Goal: Task Accomplishment & Management: Use online tool/utility

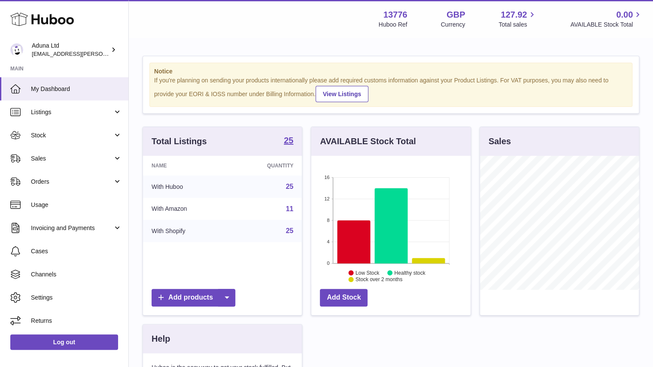
scroll to position [134, 159]
click at [87, 166] on link "Sales" at bounding box center [64, 158] width 128 height 23
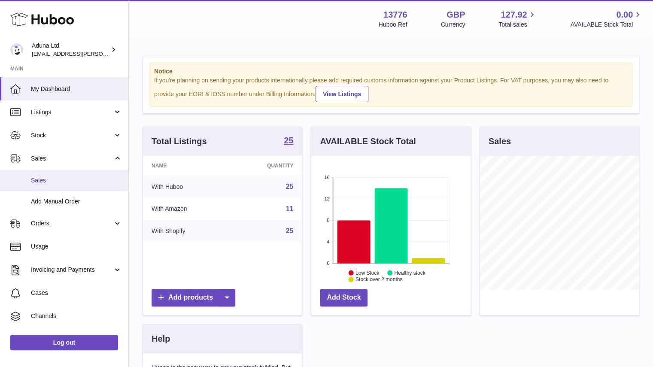
click at [59, 177] on span "Sales" at bounding box center [76, 181] width 91 height 8
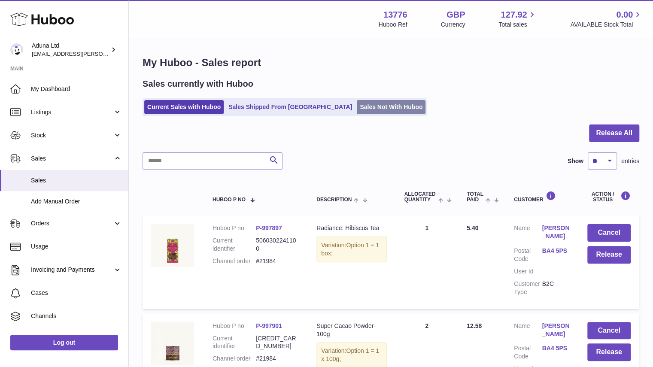
click at [375, 103] on link "Sales Not With Huboo" at bounding box center [391, 107] width 69 height 14
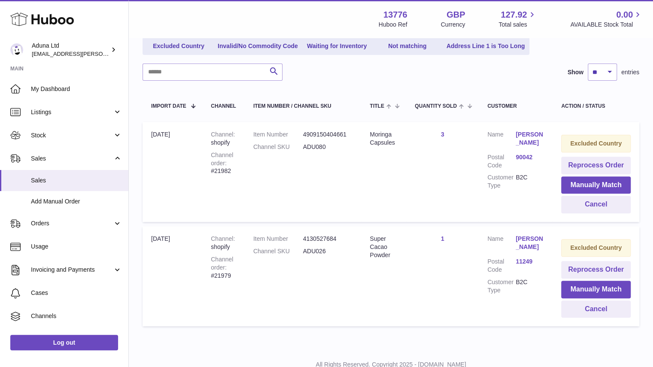
scroll to position [115, 0]
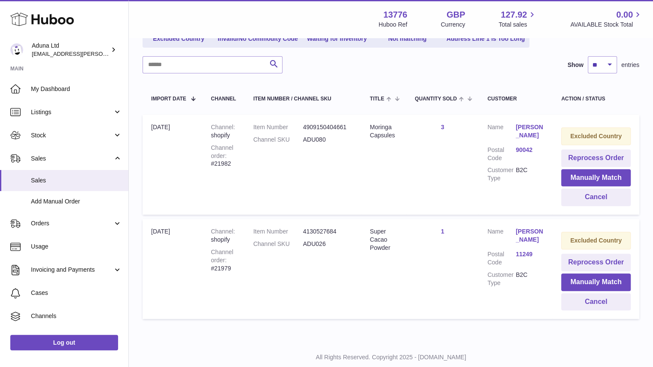
click at [529, 235] on link "[PERSON_NAME]" at bounding box center [530, 236] width 28 height 16
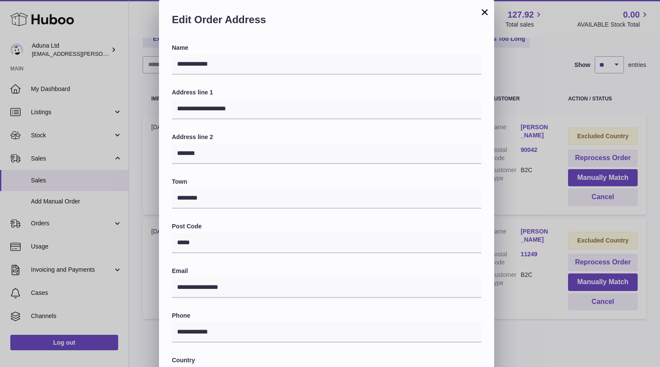
click at [483, 12] on button "×" at bounding box center [484, 12] width 10 height 10
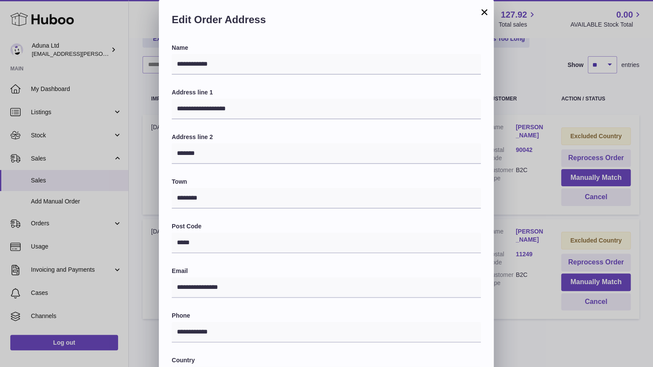
click at [483, 12] on div "**********" at bounding box center [326, 257] width 653 height 515
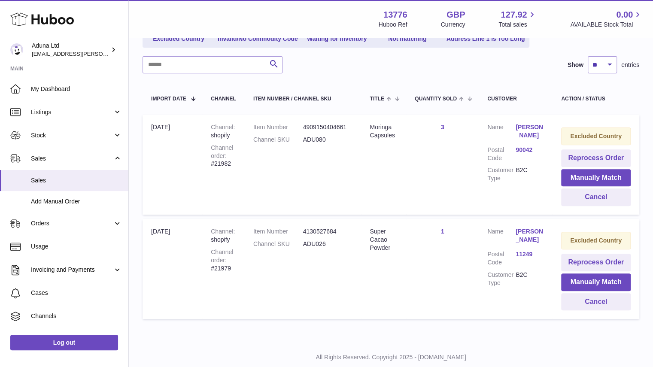
scroll to position [0, 0]
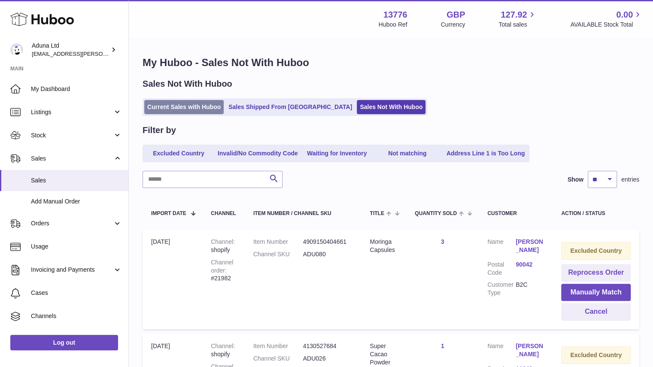
click at [209, 114] on link "Current Sales with Huboo" at bounding box center [183, 107] width 79 height 14
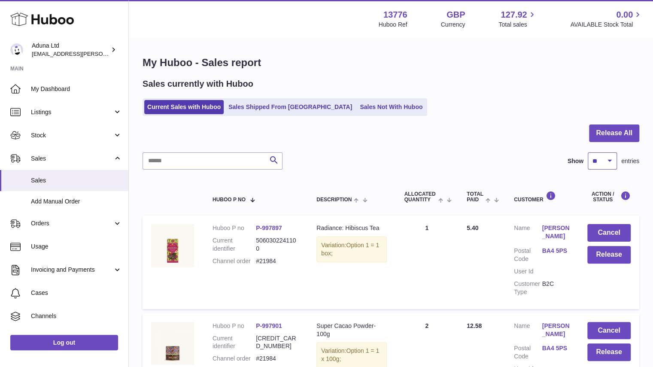
click at [604, 161] on select "** ** ** ***" at bounding box center [602, 160] width 29 height 17
select select "**"
click at [588, 152] on select "** ** ** ***" at bounding box center [602, 160] width 29 height 17
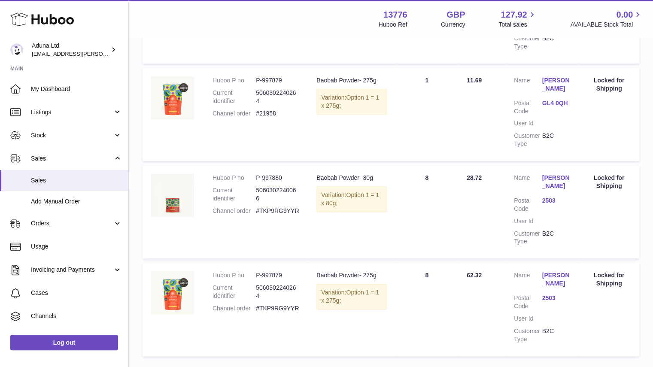
scroll to position [2490, 0]
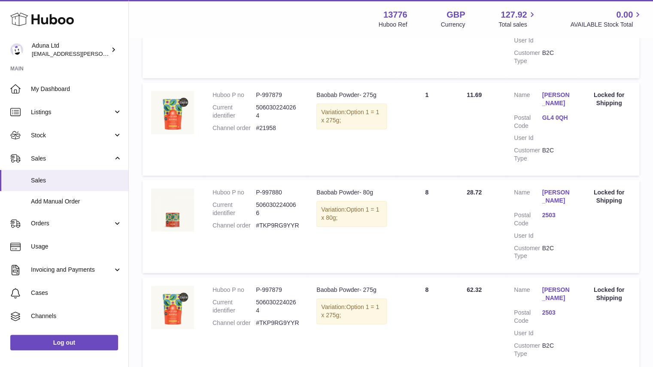
click at [550, 198] on link "Esther Gnahoré" at bounding box center [556, 197] width 28 height 16
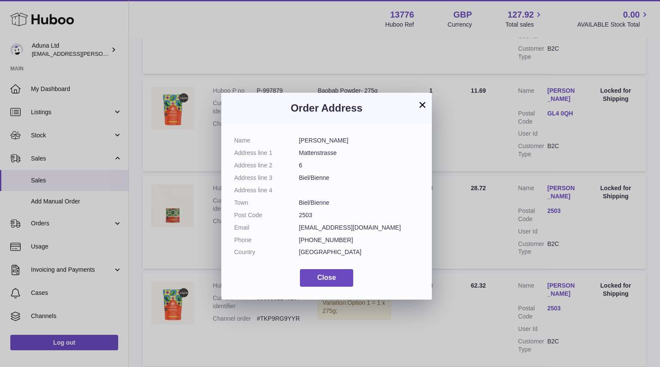
click at [422, 104] on button "×" at bounding box center [422, 105] width 10 height 10
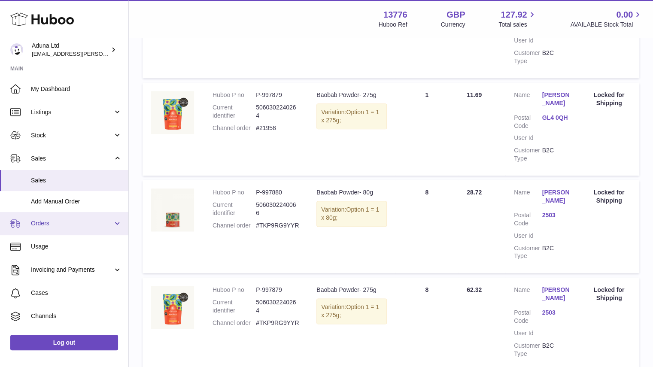
click at [85, 226] on span "Orders" at bounding box center [72, 223] width 82 height 8
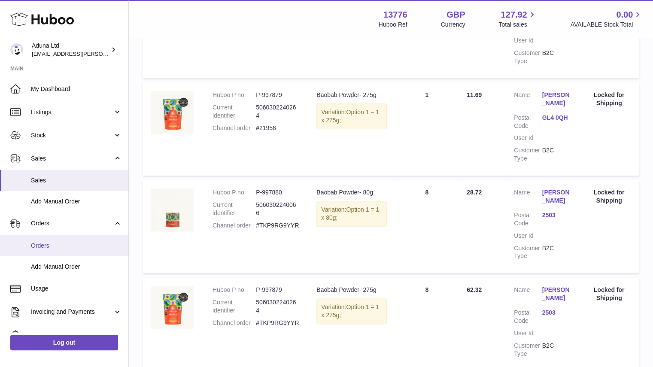
click at [99, 241] on link "Orders" at bounding box center [64, 245] width 128 height 21
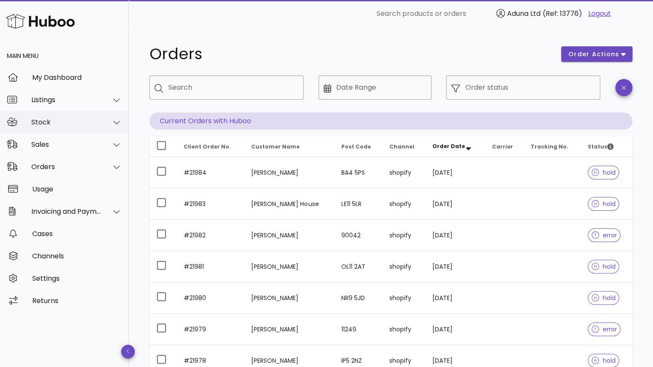
click at [91, 117] on div "Stock" at bounding box center [64, 122] width 129 height 22
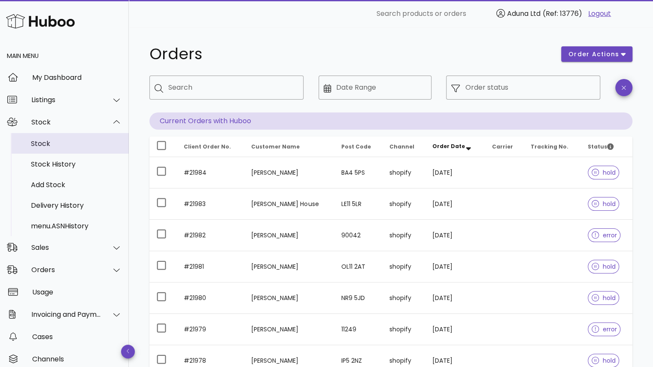
click at [88, 143] on div "Stock" at bounding box center [76, 144] width 91 height 8
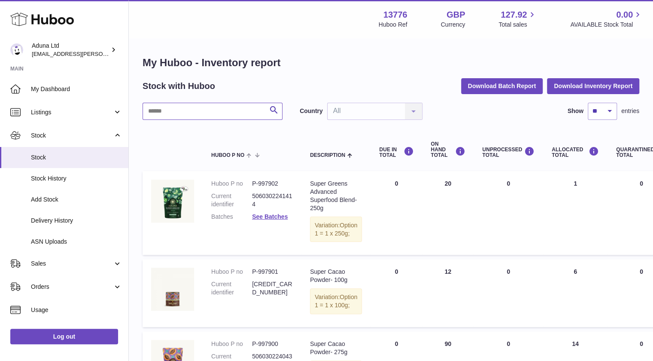
click at [244, 109] on input "text" at bounding box center [213, 111] width 140 height 17
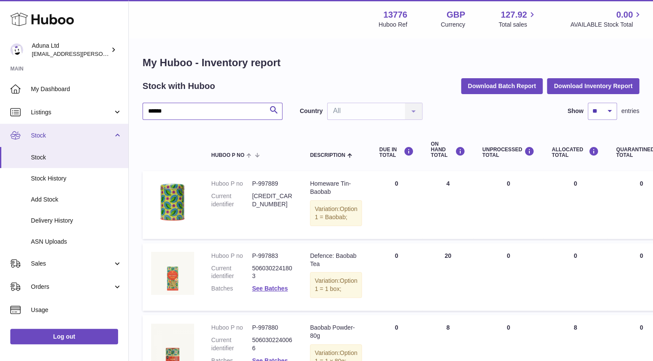
drag, startPoint x: 175, startPoint y: 116, endPoint x: 78, endPoint y: 126, distance: 97.2
click at [78, 126] on div "Huboo Aduna Ltd deborahe.kamara@aduna.com Main My Dashboard Listings Not with H…" at bounding box center [326, 303] width 653 height 607
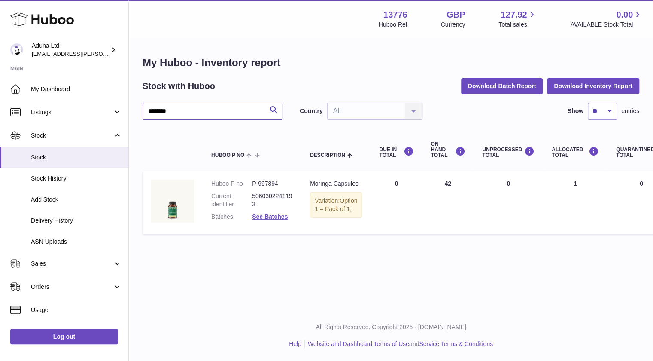
type input "********"
click at [383, 82] on div "Stock with Huboo Download Batch Report Download Inventory Report" at bounding box center [391, 85] width 497 height 15
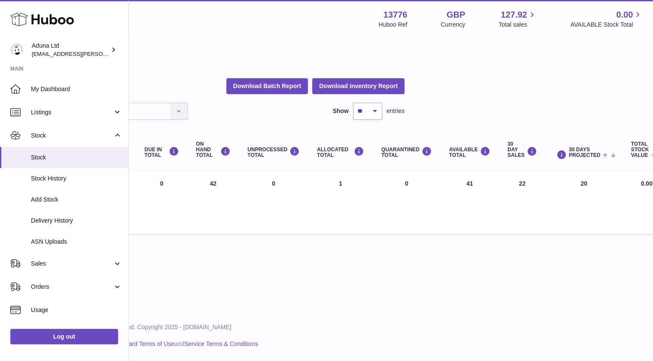
scroll to position [0, 241]
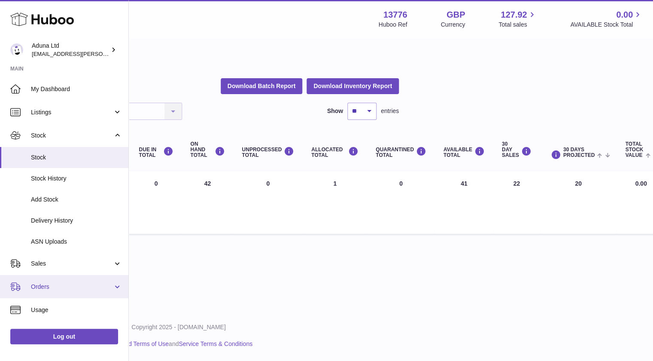
click at [64, 283] on span "Orders" at bounding box center [72, 287] width 82 height 8
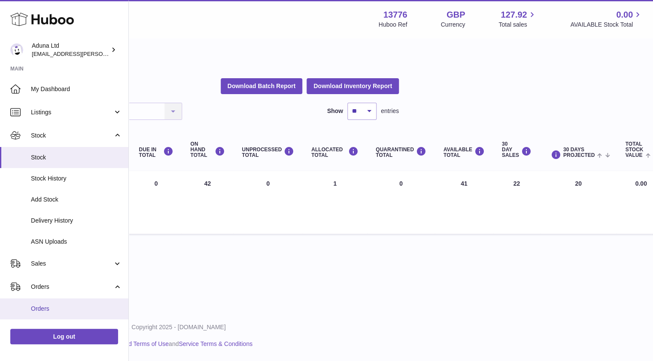
click at [68, 311] on span "Orders" at bounding box center [76, 309] width 91 height 8
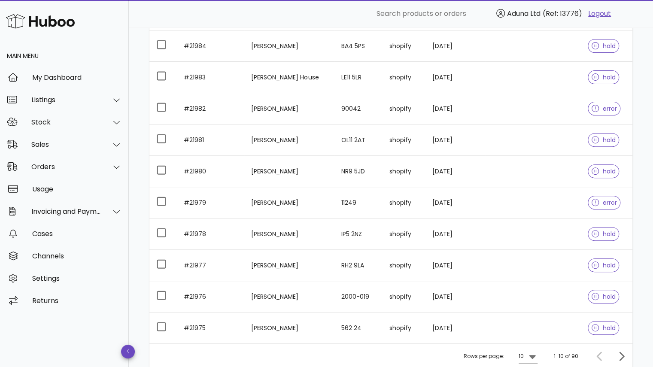
scroll to position [196, 0]
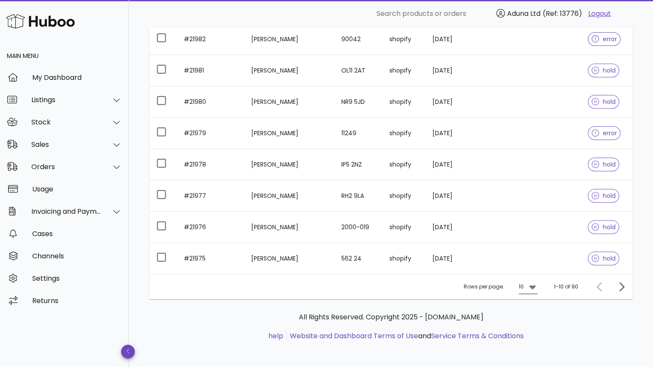
click at [526, 287] on div at bounding box center [532, 287] width 12 height 10
click at [530, 332] on div "50" at bounding box center [531, 333] width 9 height 8
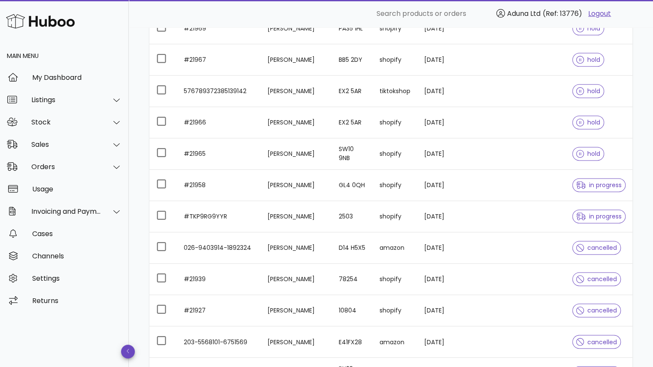
scroll to position [630, 0]
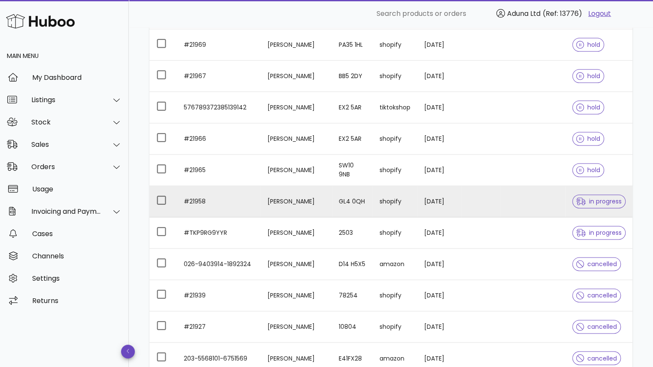
click at [252, 195] on td "#21958" at bounding box center [219, 201] width 84 height 31
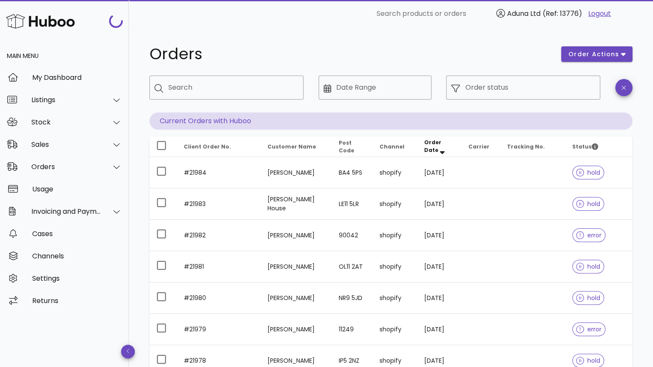
scroll to position [630, 0]
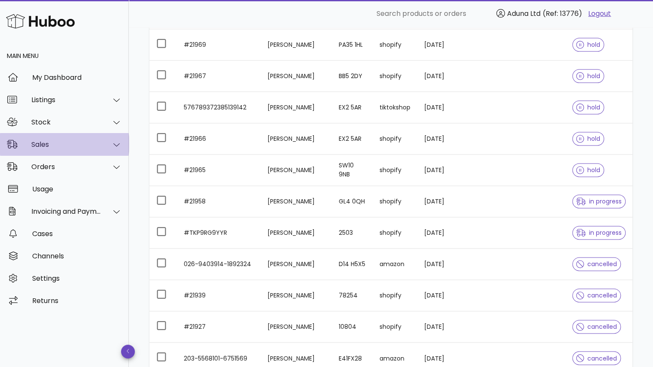
click at [91, 149] on div "Sales" at bounding box center [64, 144] width 129 height 22
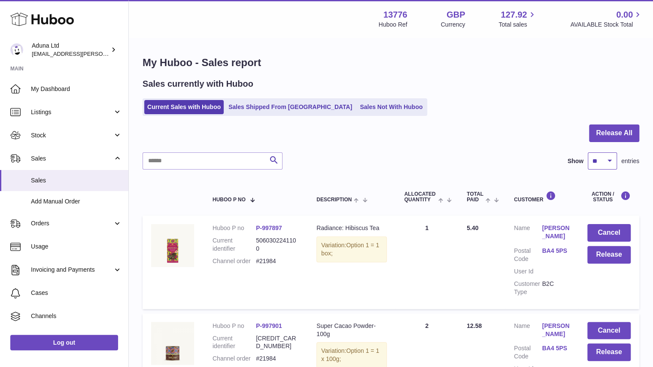
click at [600, 164] on select "** ** ** ***" at bounding box center [602, 160] width 29 height 17
select select "***"
click at [588, 152] on select "** ** ** ***" at bounding box center [602, 160] width 29 height 17
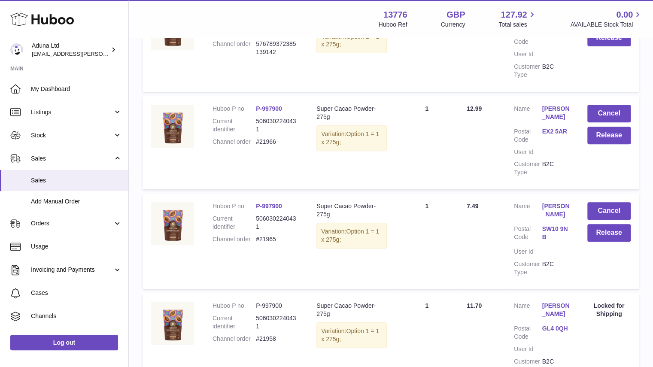
scroll to position [2062, 0]
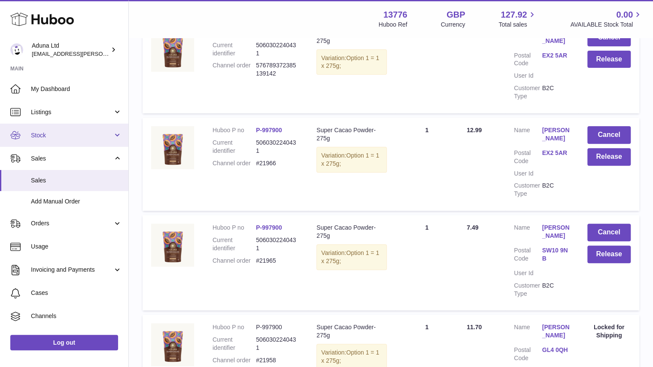
click at [101, 135] on span "Stock" at bounding box center [72, 135] width 82 height 8
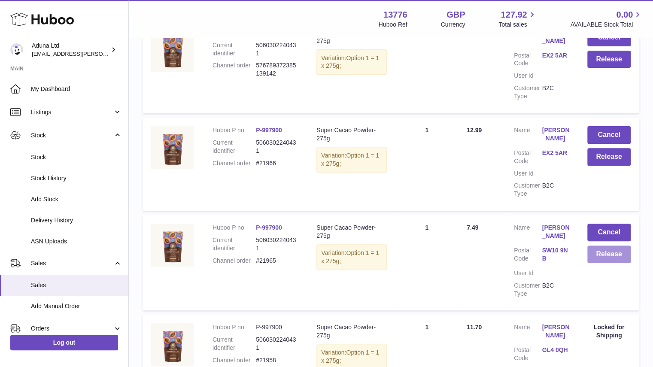
click at [600, 261] on button "Release" at bounding box center [609, 255] width 43 height 18
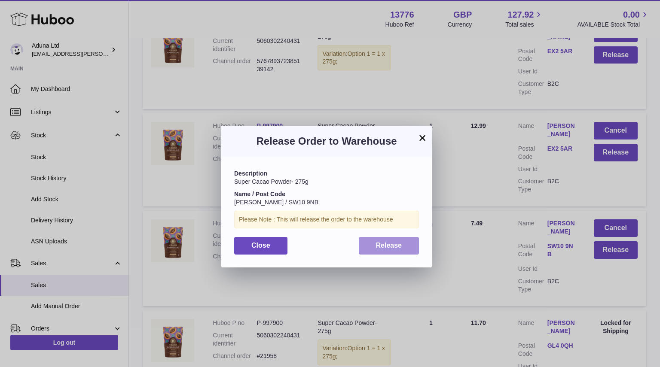
click at [390, 245] on span "Release" at bounding box center [389, 245] width 26 height 7
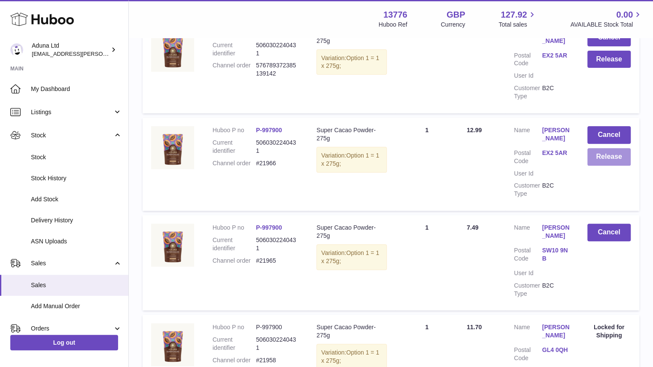
click at [603, 160] on button "Release" at bounding box center [609, 157] width 43 height 18
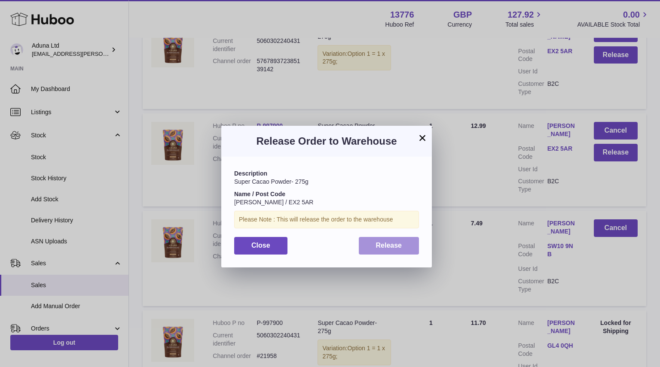
click at [379, 250] on button "Release" at bounding box center [389, 246] width 61 height 18
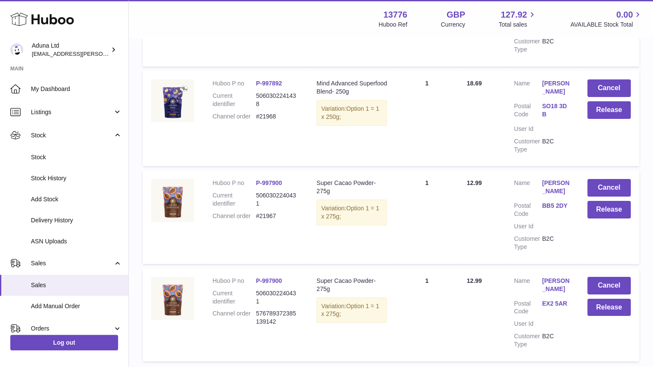
scroll to position [1805, 0]
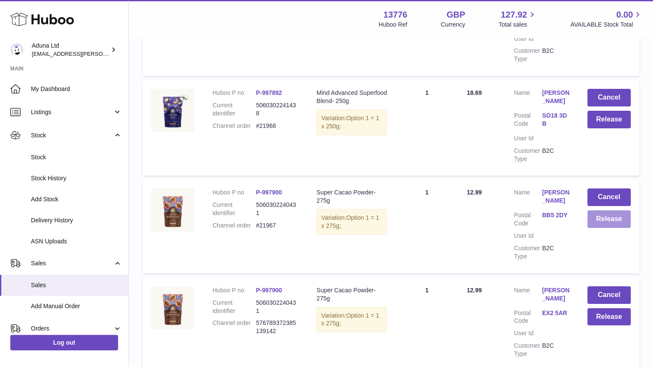
click at [602, 219] on button "Release" at bounding box center [609, 219] width 43 height 18
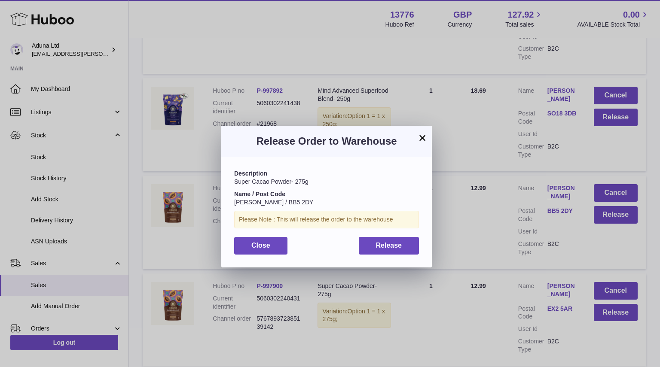
click at [407, 255] on div "Description Super Cacao Powder- 275g Name / Post Code Emily Howarth / BB5 2DY P…" at bounding box center [326, 212] width 210 height 110
click at [396, 237] on button "Release" at bounding box center [389, 246] width 61 height 18
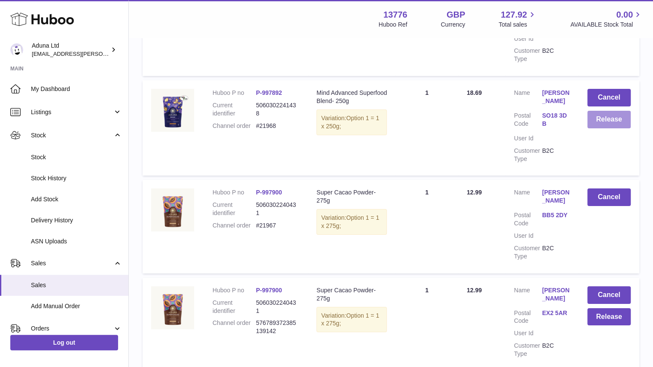
click at [595, 125] on button "Release" at bounding box center [609, 120] width 43 height 18
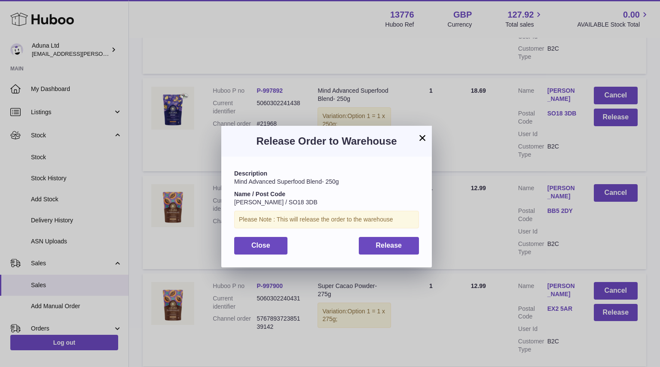
click at [405, 235] on div "Description Mind Advanced Superfood Blend- 250g Name / Post Code Michael hope /…" at bounding box center [326, 212] width 210 height 110
click at [404, 238] on button "Release" at bounding box center [389, 246] width 61 height 18
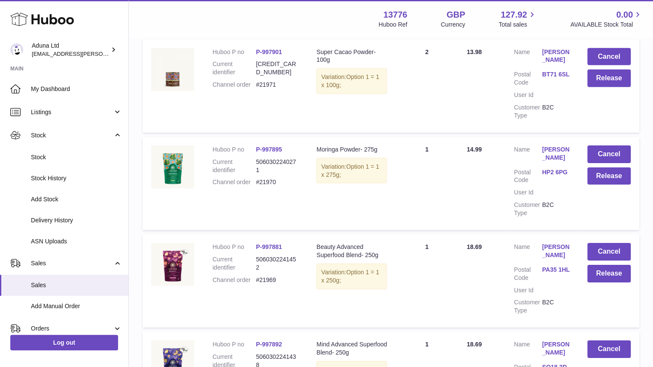
scroll to position [1534, 0]
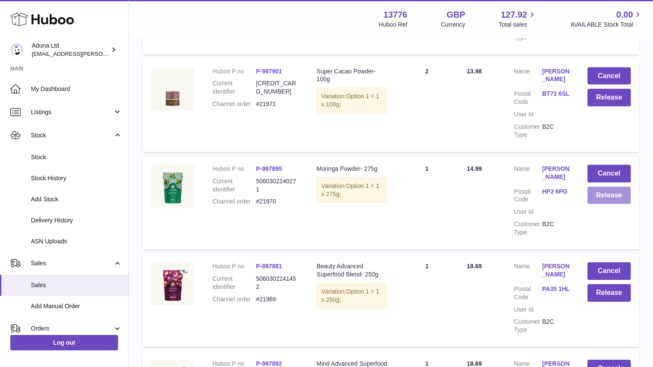
click at [600, 197] on button "Release" at bounding box center [609, 196] width 43 height 18
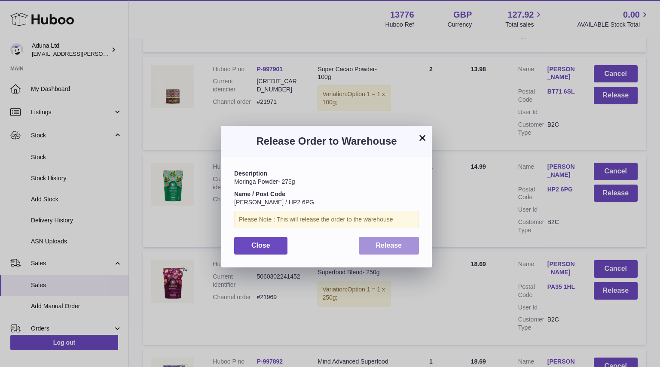
click at [399, 244] on span "Release" at bounding box center [389, 245] width 26 height 7
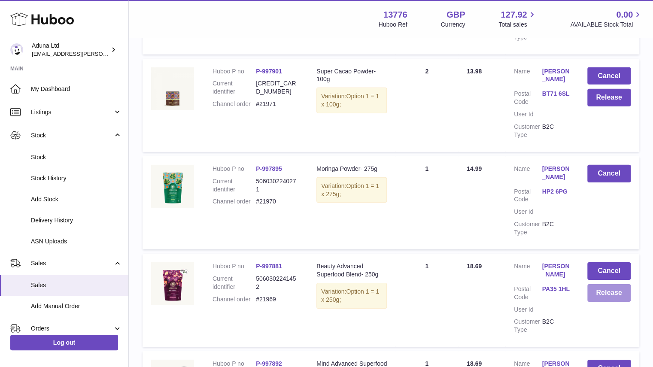
click at [604, 293] on button "Release" at bounding box center [609, 293] width 43 height 18
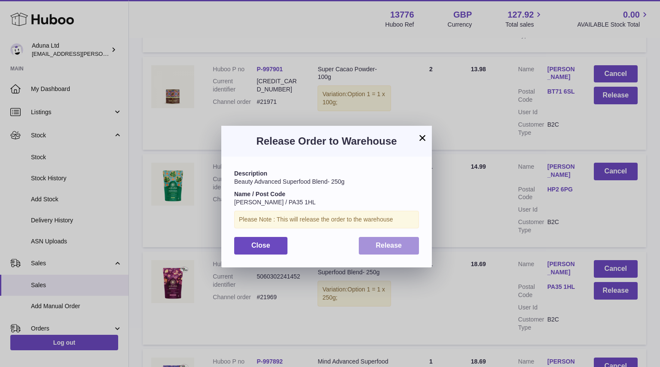
click at [389, 241] on button "Release" at bounding box center [389, 246] width 61 height 18
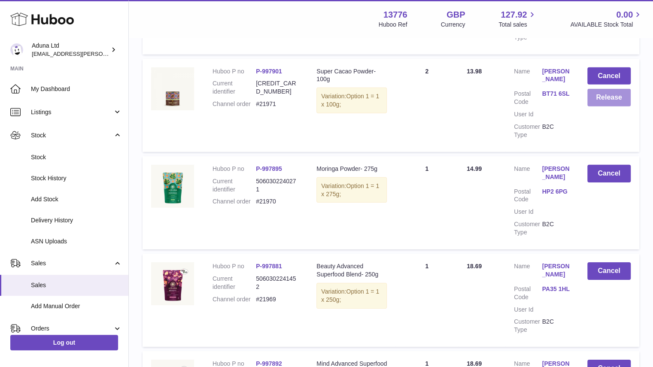
click at [622, 99] on button "Release" at bounding box center [609, 98] width 43 height 18
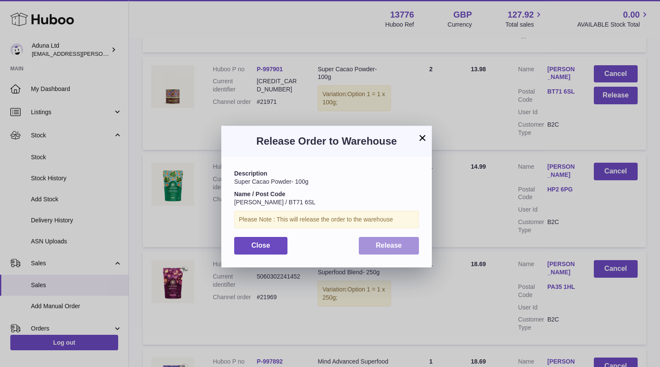
click at [412, 241] on button "Release" at bounding box center [389, 246] width 61 height 18
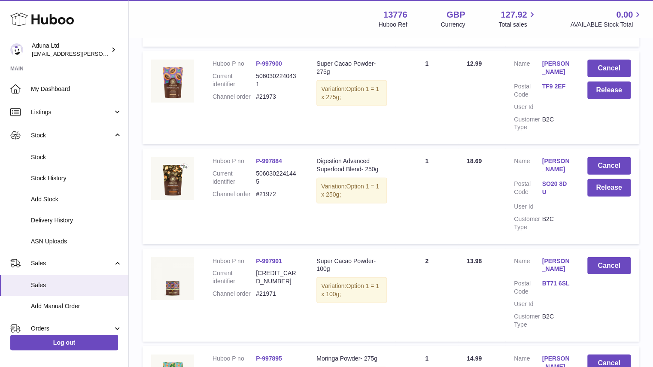
scroll to position [1330, 0]
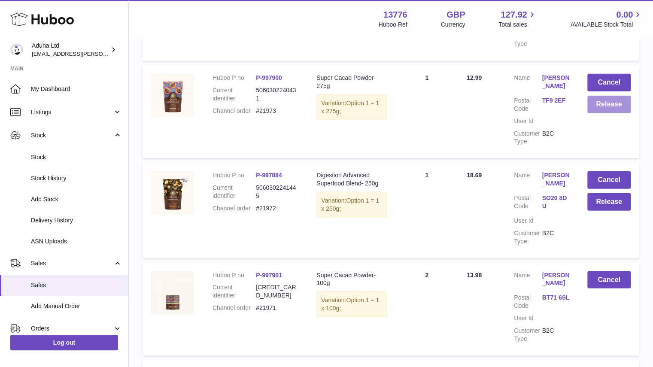
click at [605, 105] on button "Release" at bounding box center [609, 105] width 43 height 18
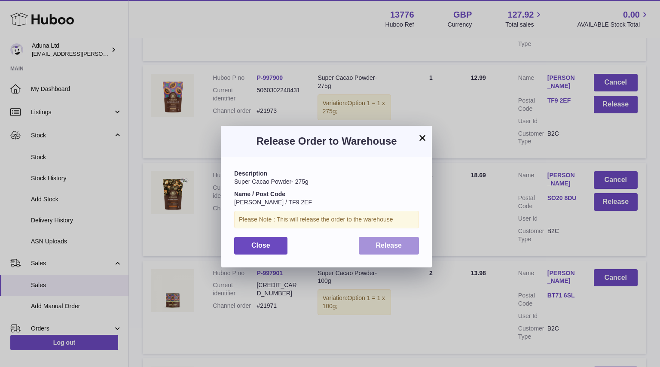
click at [379, 243] on span "Release" at bounding box center [389, 245] width 26 height 7
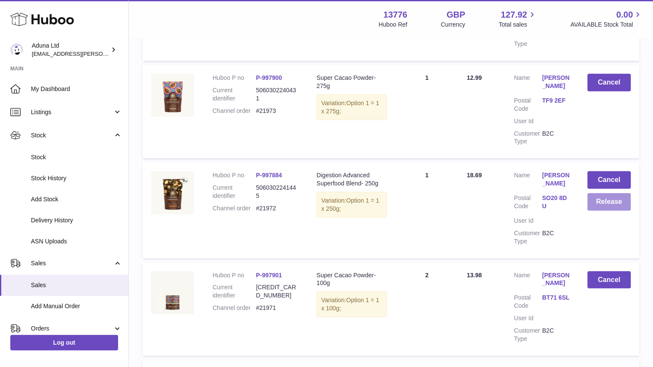
click at [598, 208] on button "Release" at bounding box center [609, 202] width 43 height 18
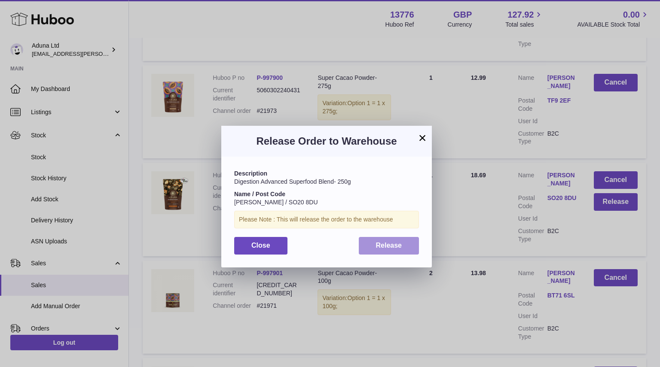
click at [392, 253] on button "Release" at bounding box center [389, 246] width 61 height 18
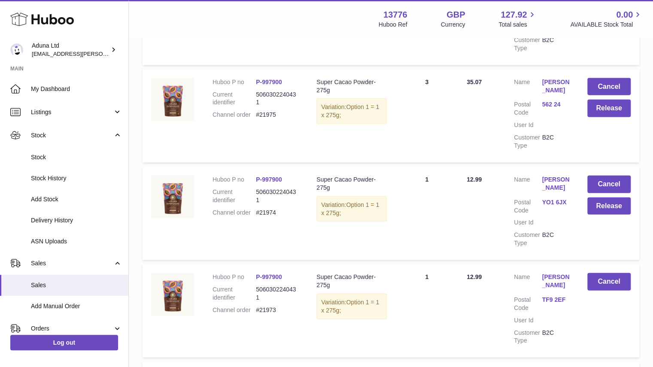
scroll to position [1118, 0]
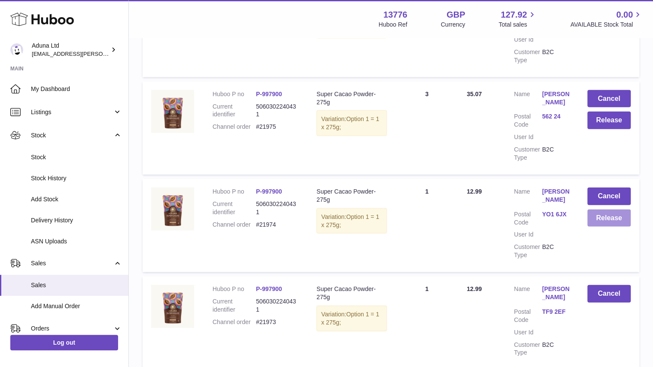
click at [600, 224] on button "Release" at bounding box center [609, 219] width 43 height 18
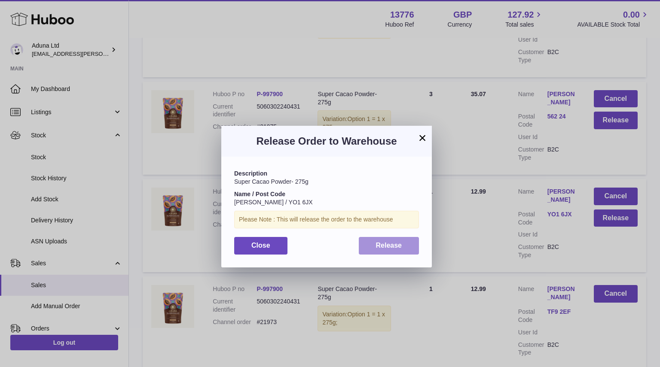
click at [395, 240] on button "Release" at bounding box center [389, 246] width 61 height 18
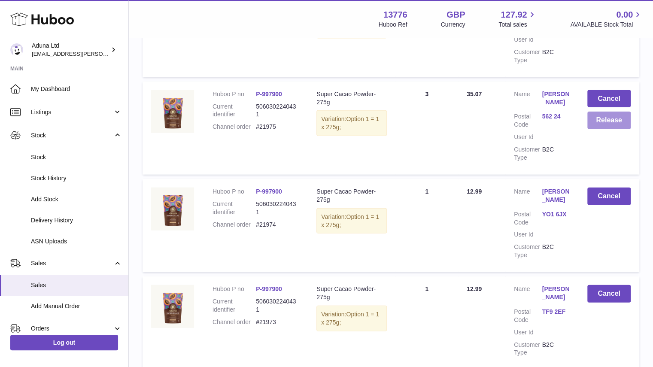
click at [610, 121] on button "Release" at bounding box center [609, 121] width 43 height 18
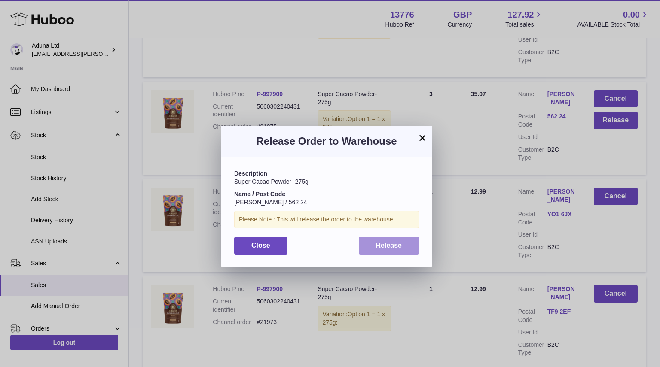
click at [399, 252] on button "Release" at bounding box center [389, 246] width 61 height 18
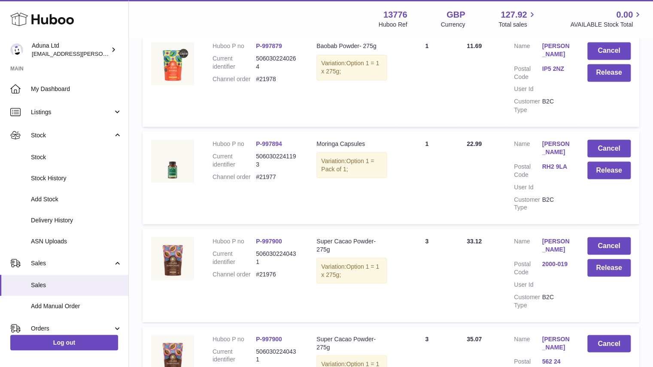
scroll to position [867, 0]
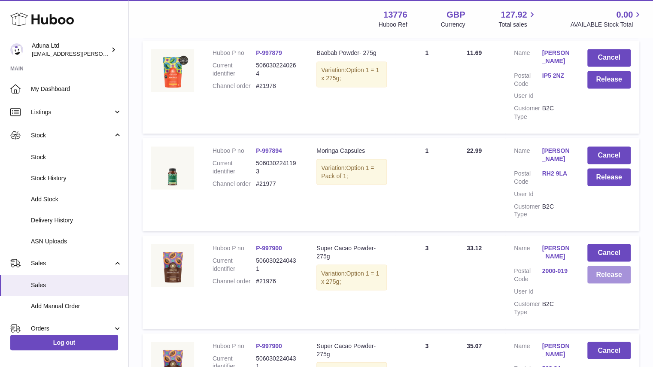
click at [606, 273] on button "Release" at bounding box center [609, 275] width 43 height 18
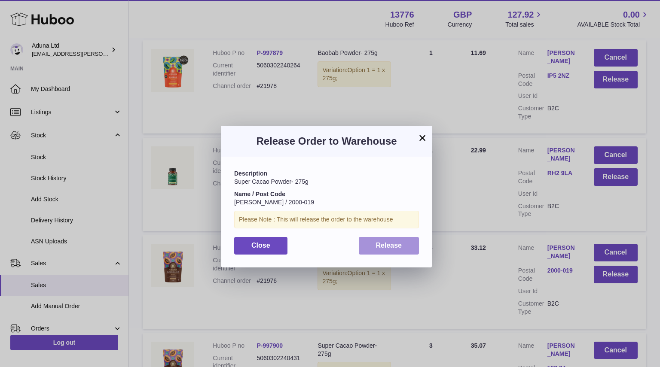
click at [393, 243] on span "Release" at bounding box center [389, 245] width 26 height 7
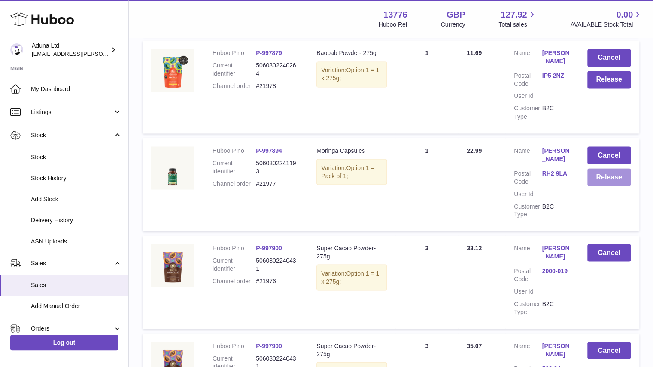
click at [599, 175] on button "Release" at bounding box center [609, 177] width 43 height 18
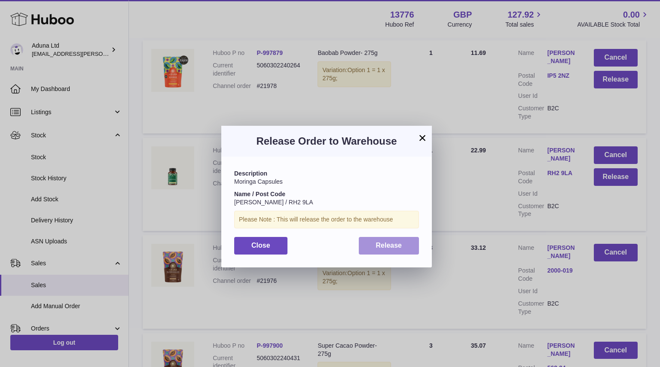
click at [378, 244] on span "Release" at bounding box center [389, 245] width 26 height 7
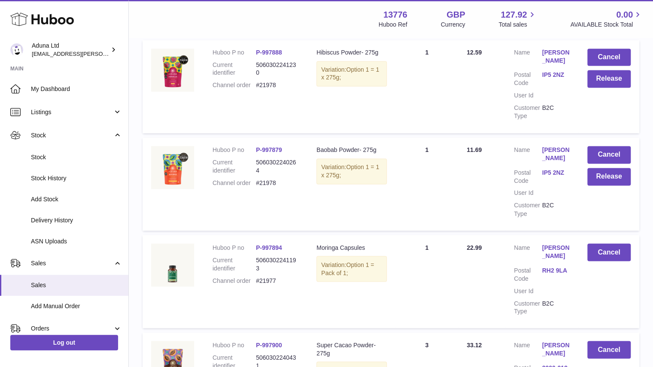
scroll to position [743, 0]
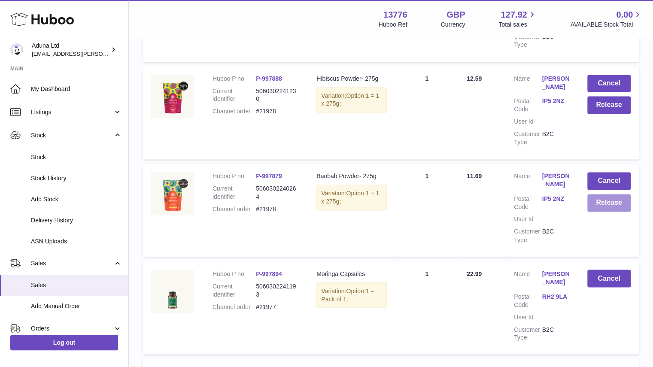
click at [601, 202] on button "Release" at bounding box center [609, 203] width 43 height 18
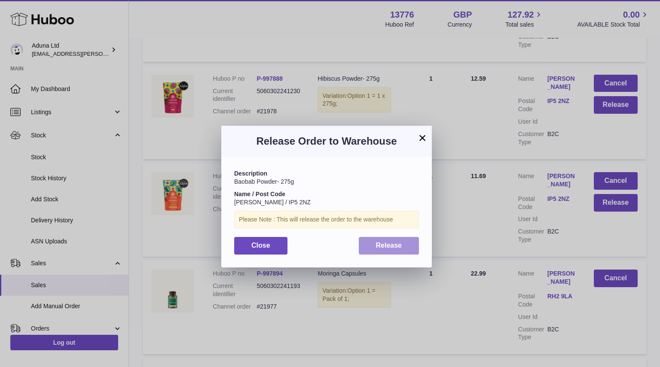
click at [404, 239] on button "Release" at bounding box center [389, 246] width 61 height 18
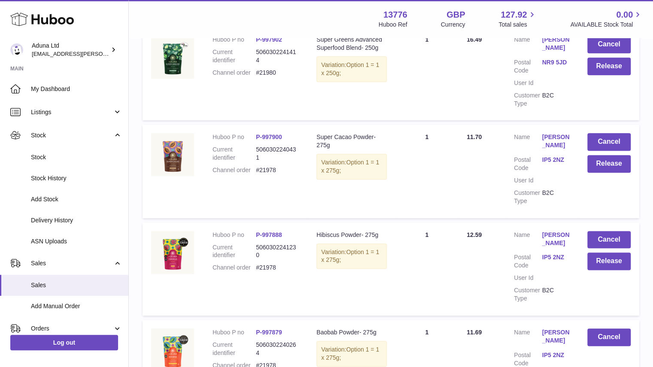
scroll to position [582, 0]
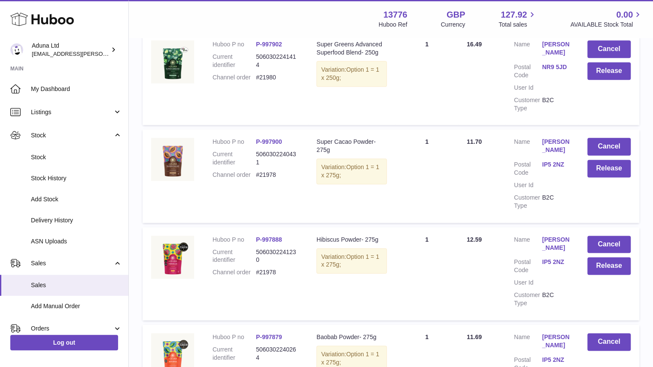
click at [606, 268] on td "Cancel Release" at bounding box center [609, 273] width 61 height 93
click at [603, 257] on button "Release" at bounding box center [609, 266] width 43 height 18
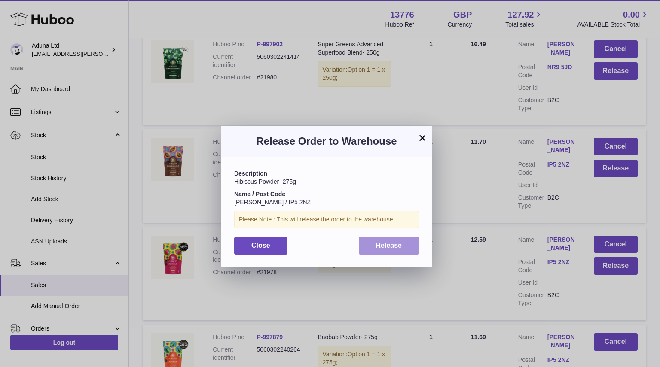
click at [407, 250] on button "Release" at bounding box center [389, 246] width 61 height 18
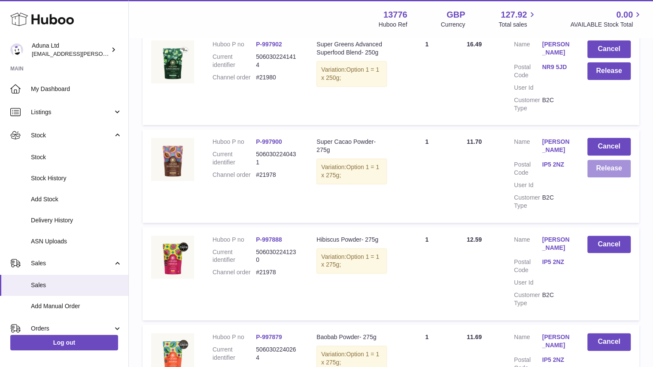
click at [602, 164] on button "Release" at bounding box center [609, 169] width 43 height 18
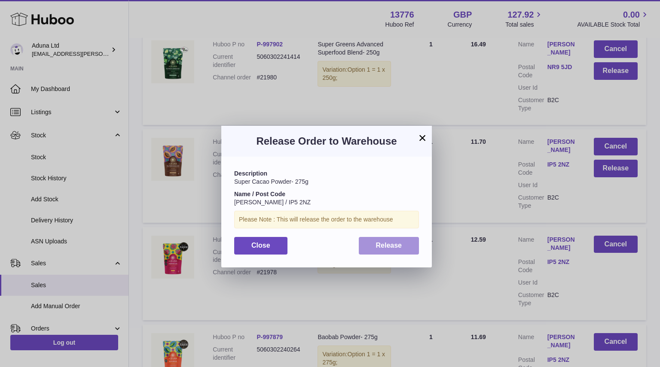
click at [399, 244] on span "Release" at bounding box center [389, 245] width 26 height 7
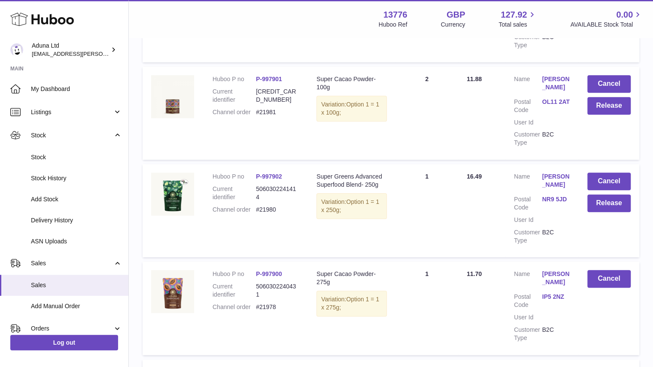
scroll to position [448, 0]
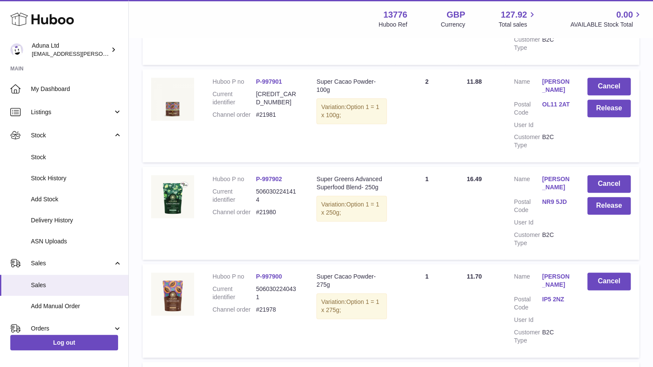
click at [603, 207] on td "Cancel Release" at bounding box center [609, 213] width 61 height 93
click at [599, 197] on button "Release" at bounding box center [609, 206] width 43 height 18
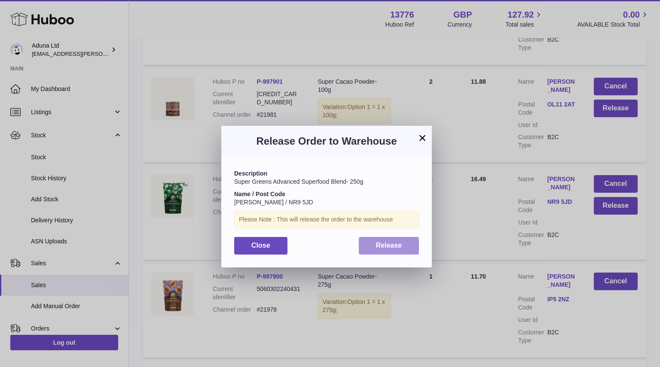
click at [405, 240] on button "Release" at bounding box center [389, 246] width 61 height 18
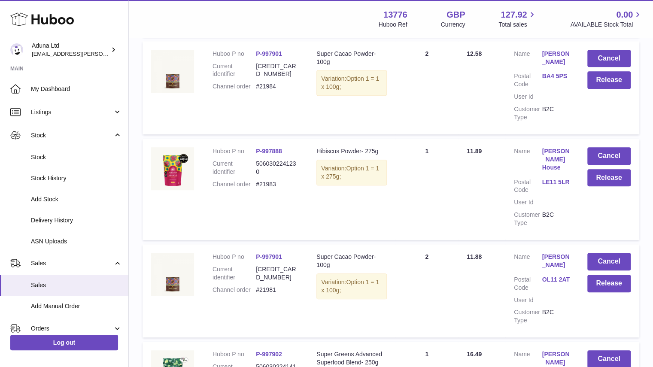
scroll to position [255, 0]
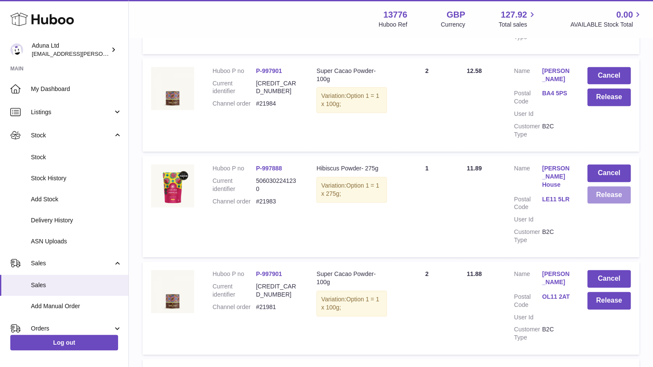
click at [603, 195] on button "Release" at bounding box center [609, 195] width 43 height 18
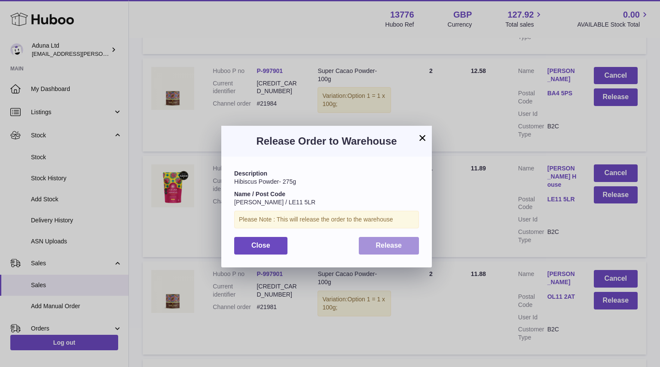
click at [395, 238] on button "Release" at bounding box center [389, 246] width 61 height 18
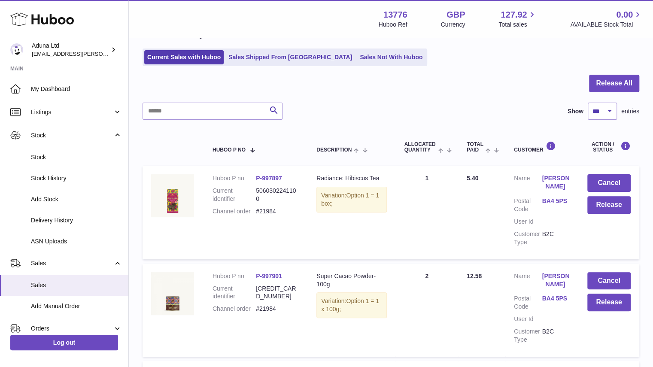
scroll to position [46, 0]
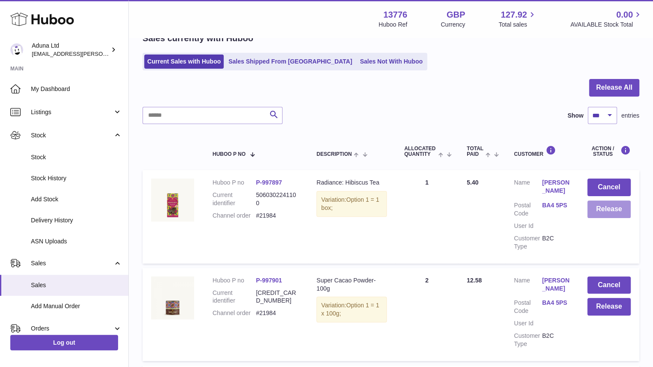
click at [601, 207] on button "Release" at bounding box center [609, 210] width 43 height 18
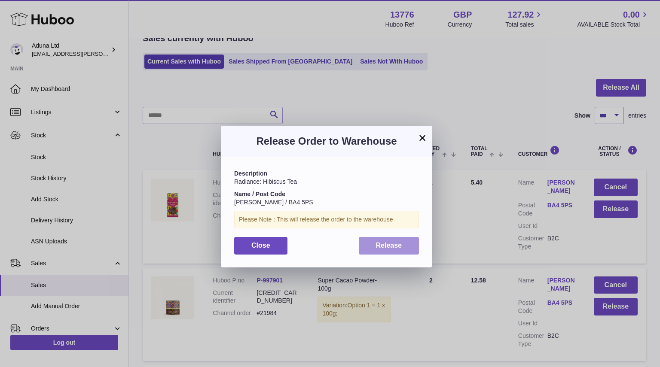
click at [396, 253] on button "Release" at bounding box center [389, 246] width 61 height 18
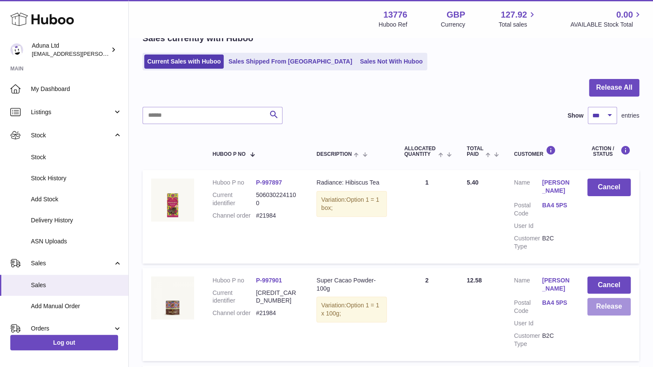
click at [608, 306] on button "Release" at bounding box center [609, 307] width 43 height 18
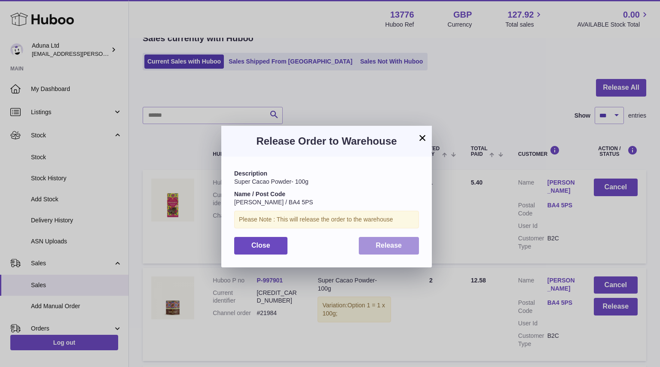
click at [406, 247] on button "Release" at bounding box center [389, 246] width 61 height 18
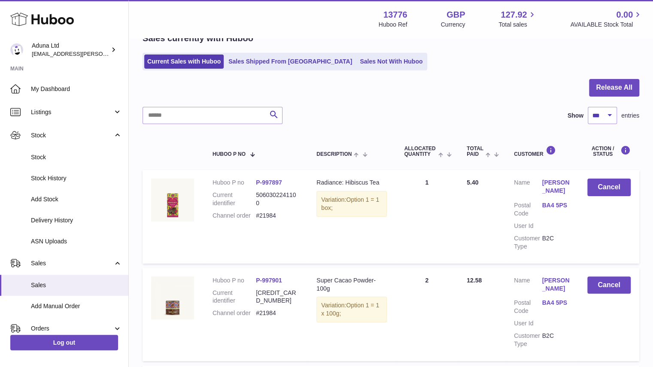
click at [420, 108] on div "Search Show ** ** ** *** entries" at bounding box center [391, 115] width 497 height 17
click at [357, 62] on link "Sales Not With Huboo" at bounding box center [391, 62] width 69 height 14
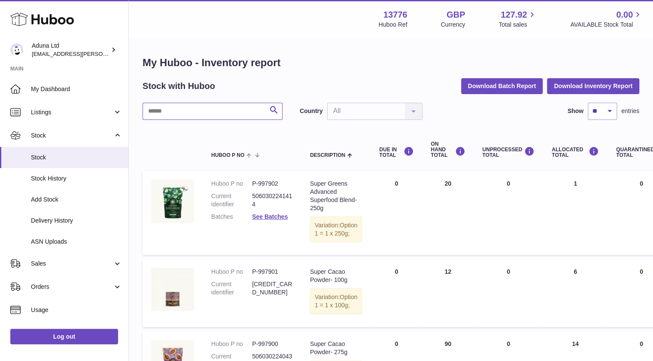
click at [215, 105] on input "text" at bounding box center [213, 111] width 140 height 17
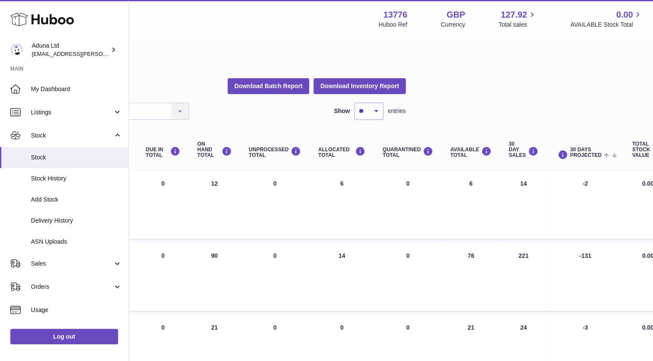
scroll to position [0, 63]
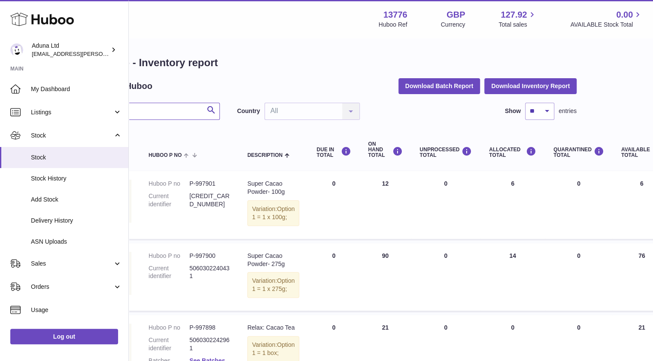
click at [154, 110] on input "*****" at bounding box center [150, 111] width 140 height 17
type input "*"
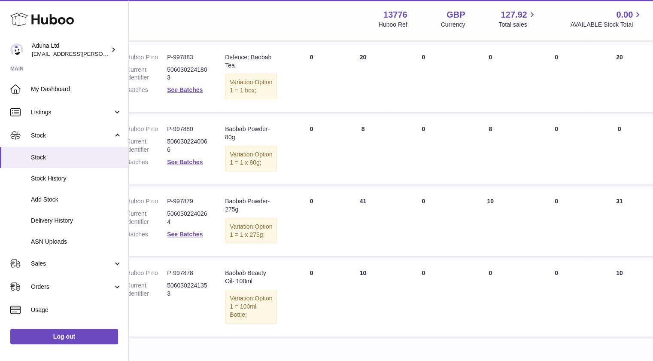
scroll to position [204, 85]
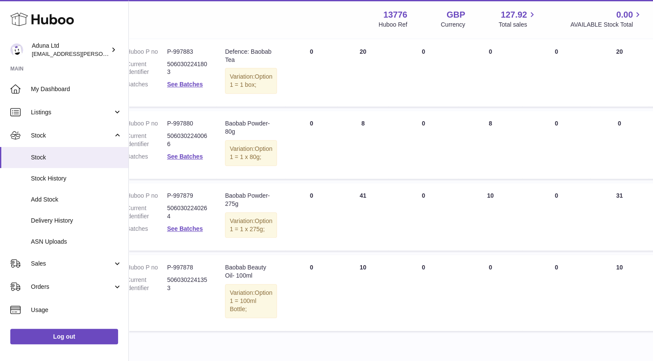
type input "******"
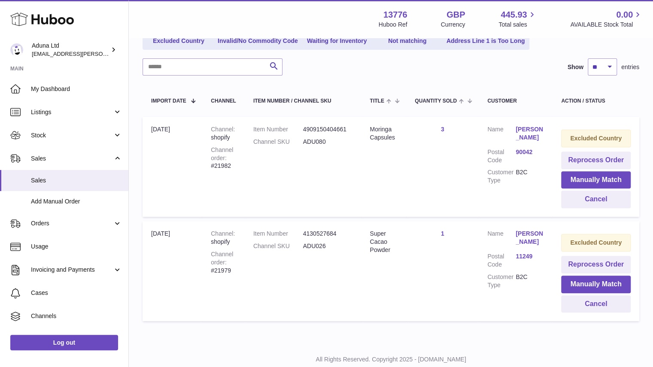
scroll to position [116, 0]
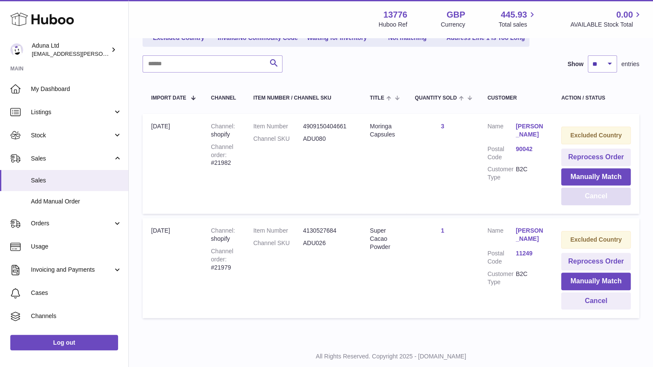
click at [587, 193] on button "Cancel" at bounding box center [596, 197] width 70 height 18
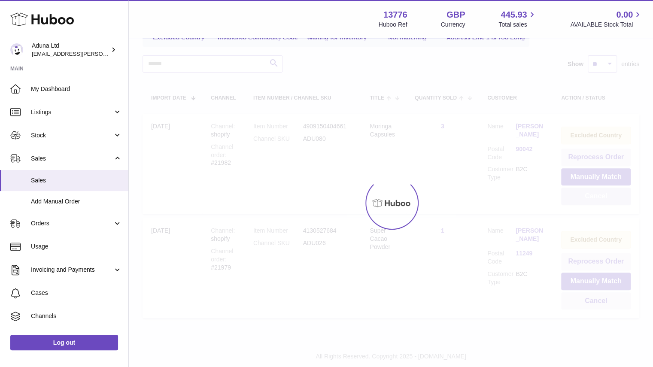
scroll to position [34, 0]
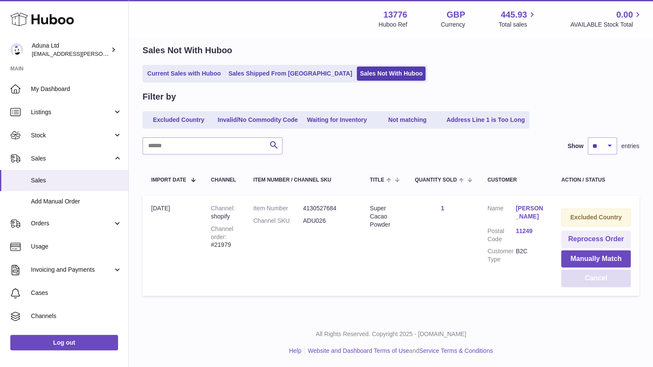
click at [597, 276] on button "Cancel" at bounding box center [596, 279] width 70 height 18
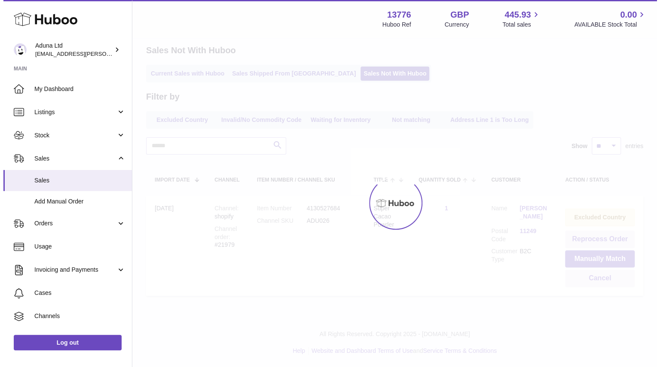
scroll to position [0, 0]
